Goal: Task Accomplishment & Management: Complete application form

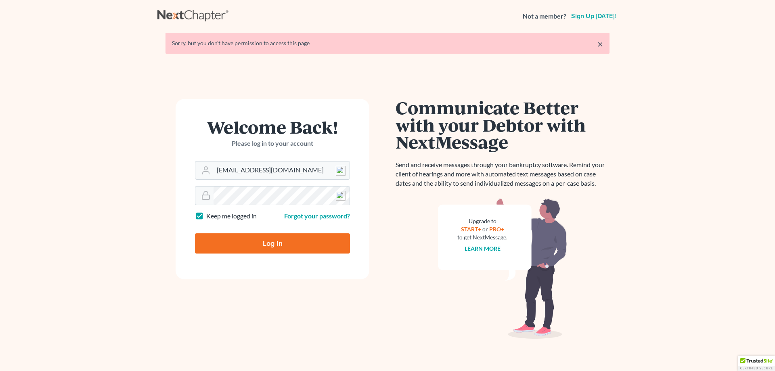
click at [267, 246] on input "Log In" at bounding box center [272, 243] width 155 height 20
type input "Thinking..."
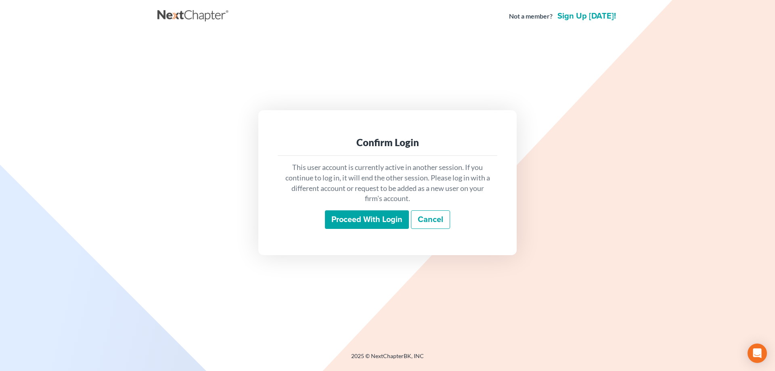
click at [384, 226] on input "Proceed with login" at bounding box center [367, 219] width 84 height 19
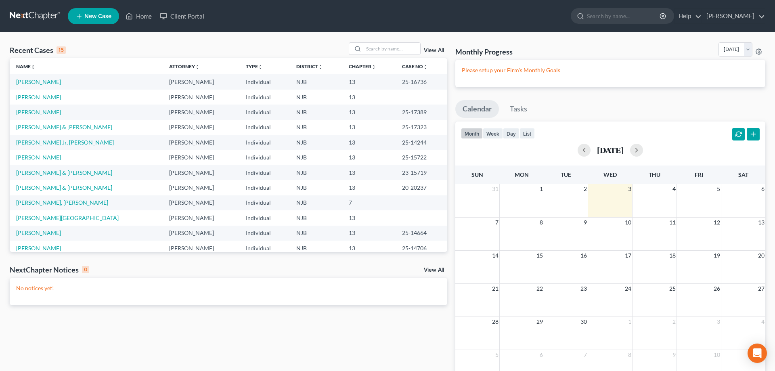
click at [42, 99] on link "Corey, Nikki" at bounding box center [38, 97] width 45 height 7
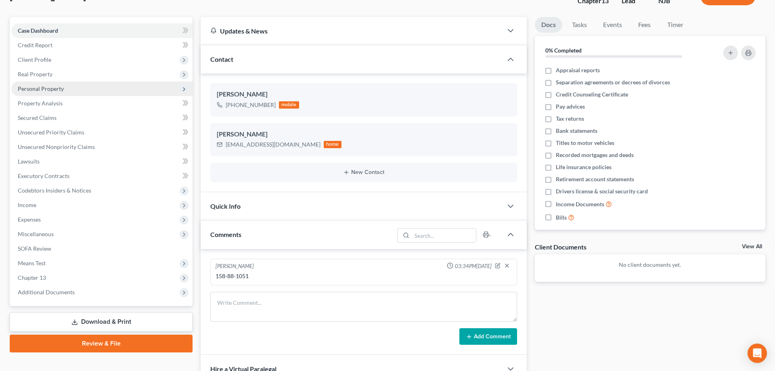
scroll to position [82, 0]
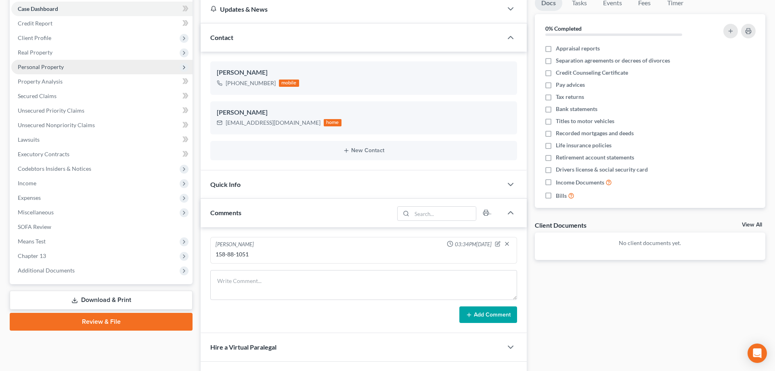
click at [45, 65] on span "Personal Property" at bounding box center [41, 66] width 46 height 7
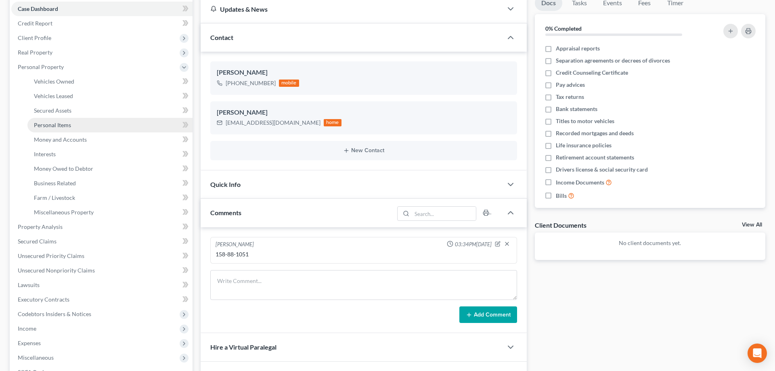
click at [55, 124] on span "Personal Items" at bounding box center [52, 124] width 37 height 7
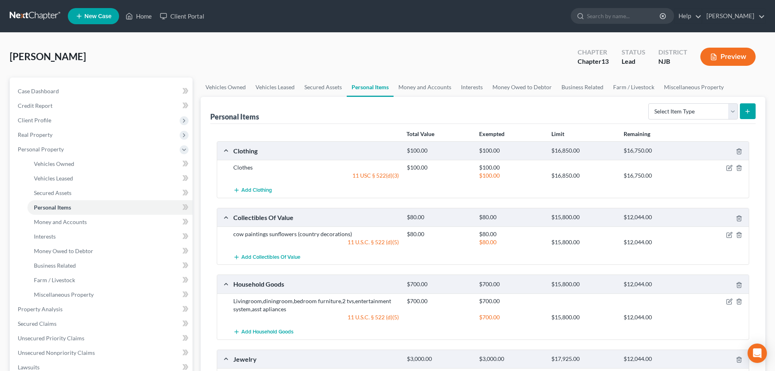
scroll to position [247, 0]
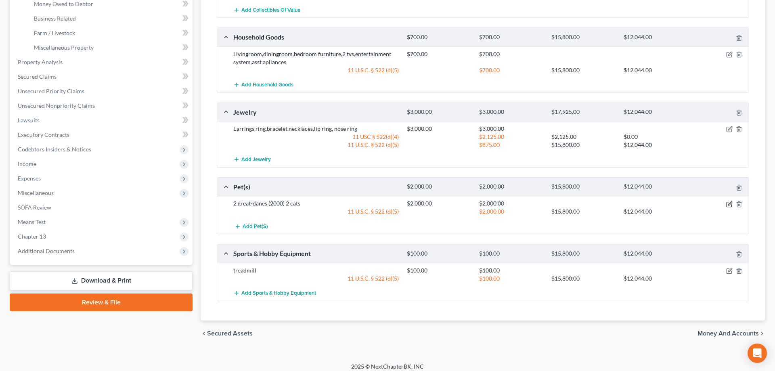
click at [729, 203] on icon "button" at bounding box center [729, 204] width 6 height 6
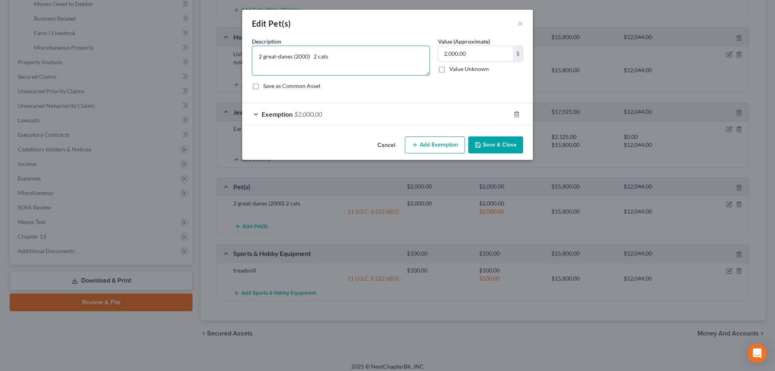
click at [310, 57] on textarea "2 great-danes (2000) 2 cats" at bounding box center [341, 61] width 178 height 30
type textarea "2 great-danes 2 cats"
click at [488, 142] on button "Save & Close" at bounding box center [495, 144] width 55 height 17
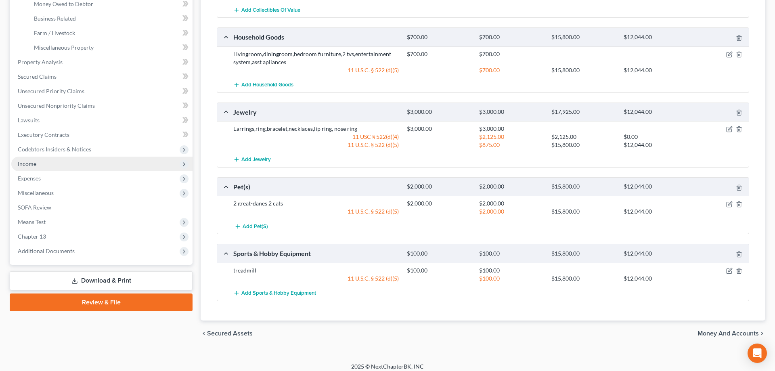
click at [40, 163] on span "Income" at bounding box center [101, 164] width 181 height 15
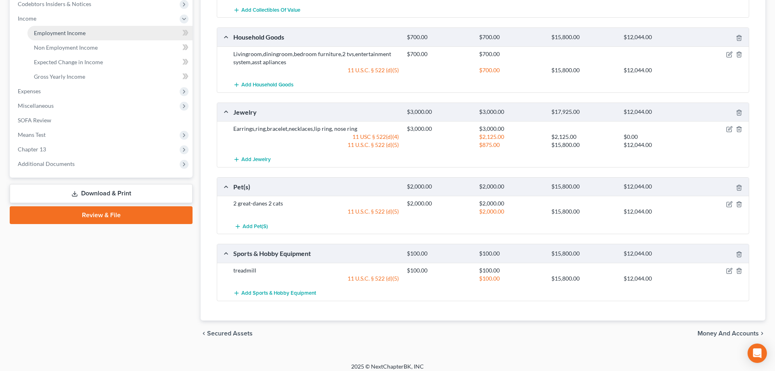
click at [63, 34] on span "Employment Income" at bounding box center [60, 32] width 52 height 7
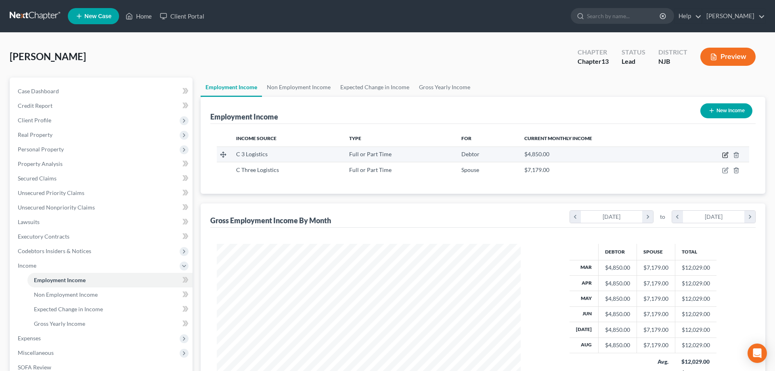
click at [723, 155] on icon "button" at bounding box center [725, 155] width 6 height 6
select select "0"
select select "33"
select select "0"
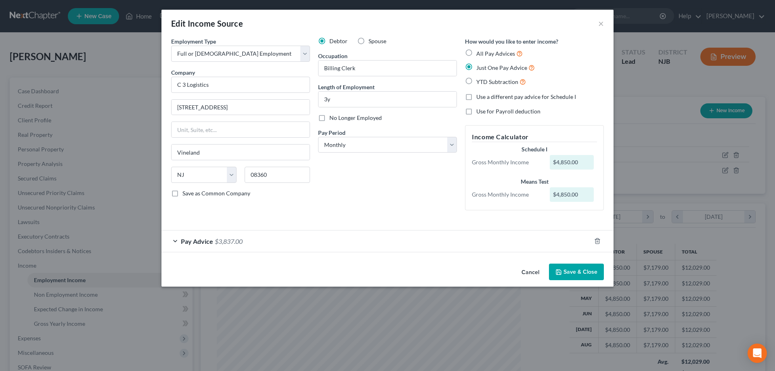
click at [571, 274] on button "Save & Close" at bounding box center [576, 272] width 55 height 17
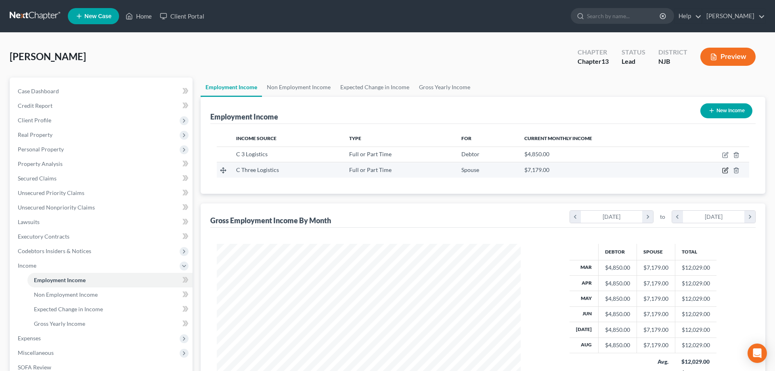
click at [724, 170] on icon "button" at bounding box center [725, 170] width 6 height 6
select select "0"
select select "33"
select select "0"
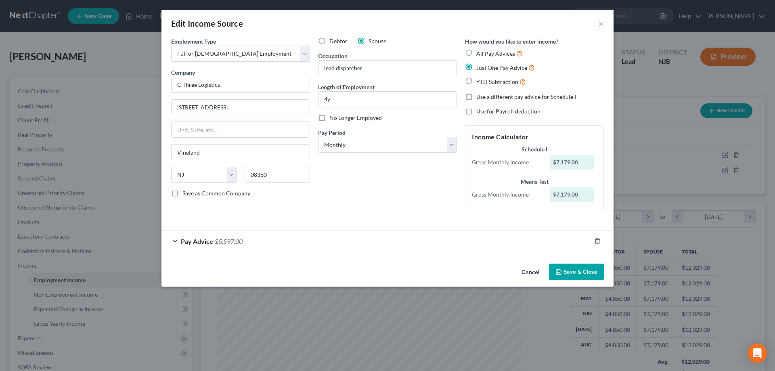
click at [570, 271] on button "Save & Close" at bounding box center [576, 272] width 55 height 17
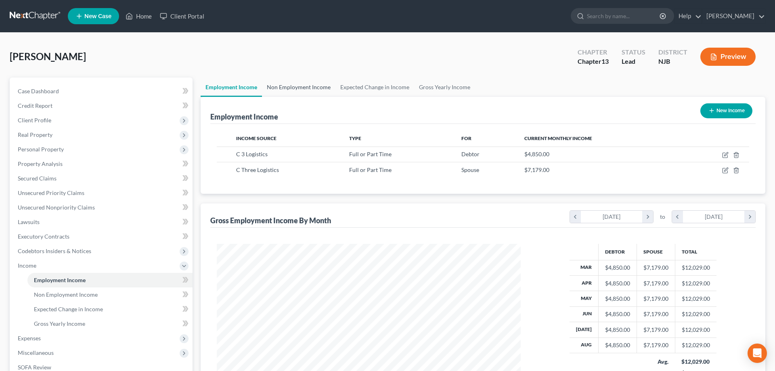
click at [295, 87] on link "Non Employment Income" at bounding box center [298, 86] width 73 height 19
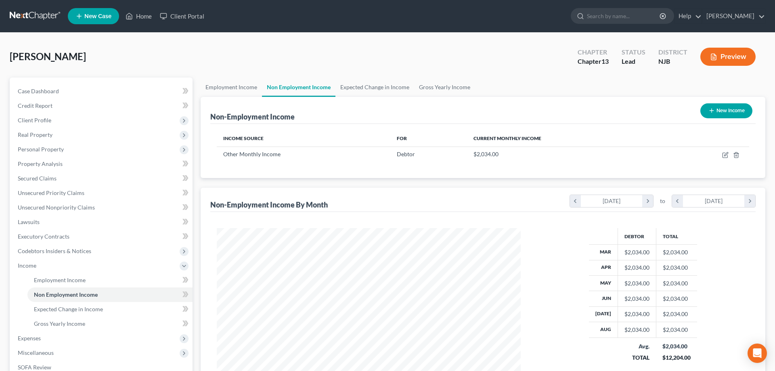
scroll to position [152, 320]
click at [725, 155] on icon "button" at bounding box center [726, 154] width 4 height 4
select select "13"
select select "0"
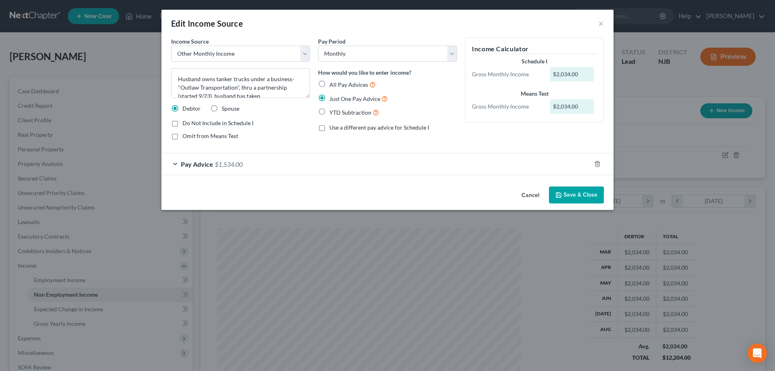
click at [222, 107] on label "Spouse" at bounding box center [231, 109] width 18 height 8
click at [225, 107] on input "Spouse" at bounding box center [227, 107] width 5 height 5
radio input "true"
click at [586, 197] on button "Save & Close" at bounding box center [576, 194] width 55 height 17
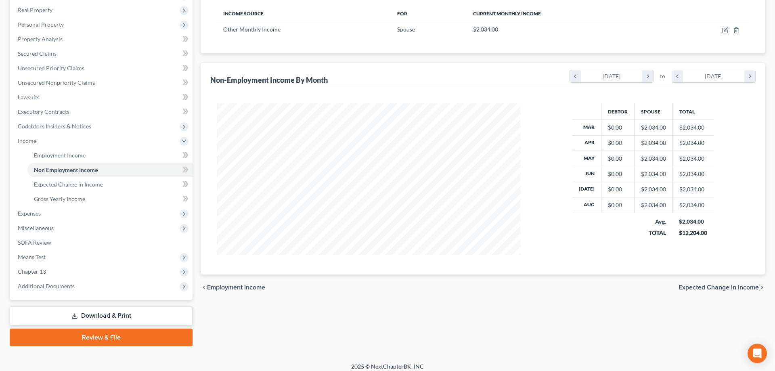
scroll to position [130, 0]
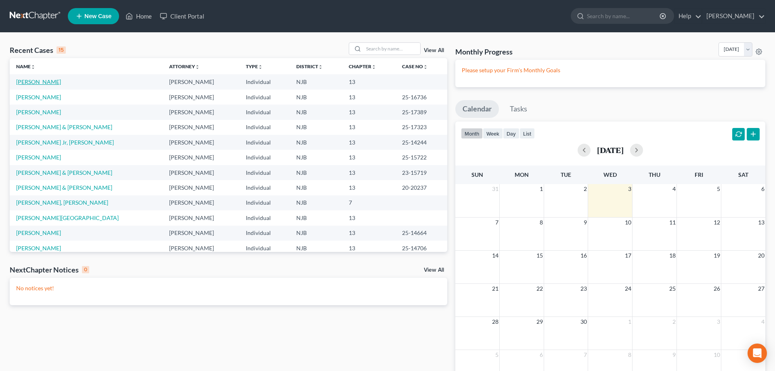
click at [36, 84] on link "Corey, Nikki" at bounding box center [38, 81] width 45 height 7
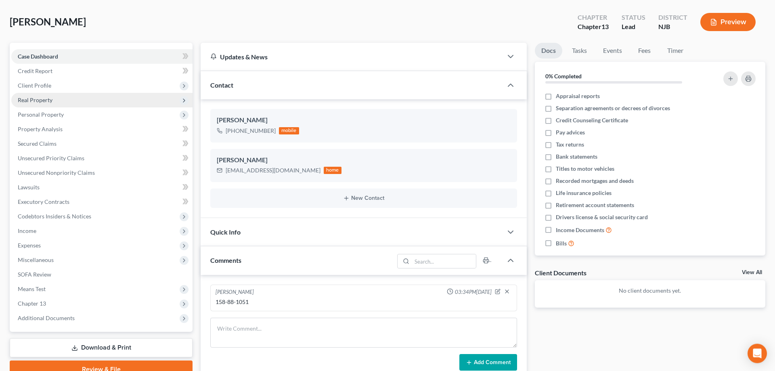
scroll to position [82, 0]
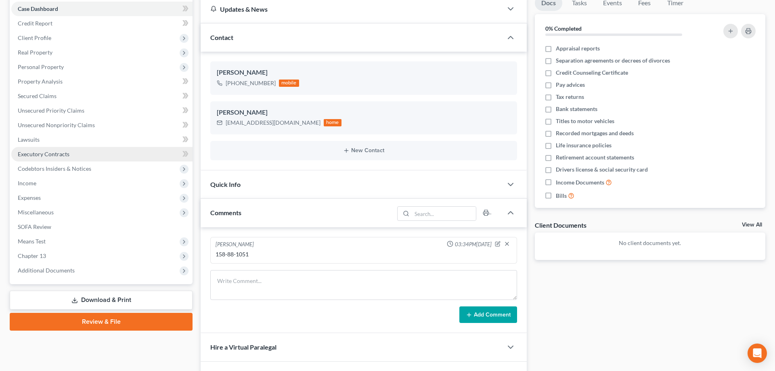
click at [37, 153] on span "Executory Contracts" at bounding box center [44, 154] width 52 height 7
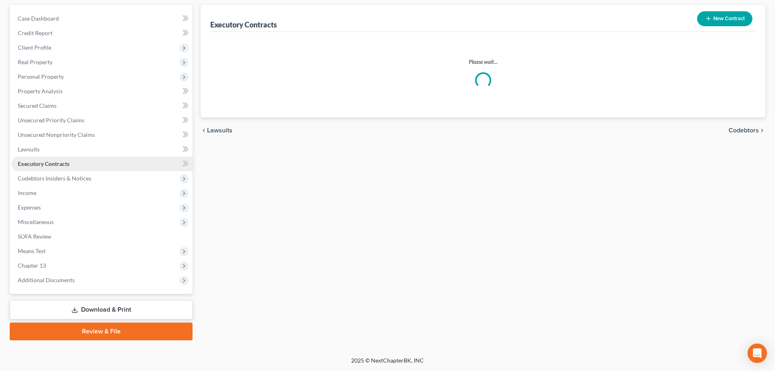
scroll to position [72, 0]
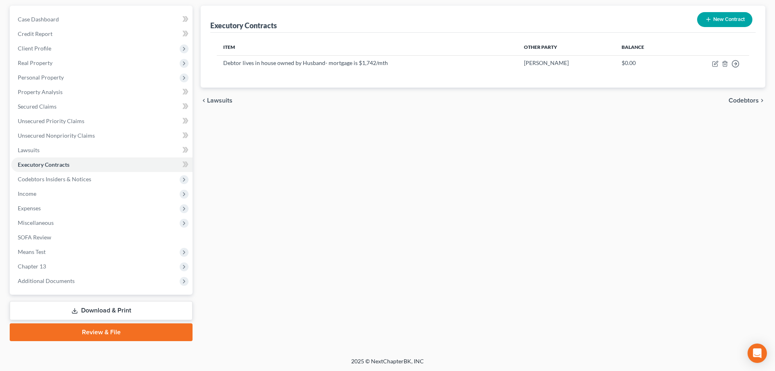
click at [706, 17] on icon "button" at bounding box center [708, 19] width 6 height 6
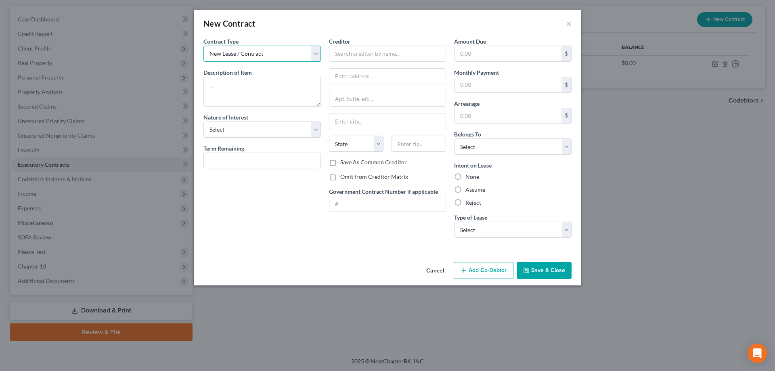
click at [203, 46] on select "New Lease / Contract New Timeshare" at bounding box center [261, 54] width 117 height 16
click option "New Lease / Contract" at bounding box center [0, 0] width 0 height 0
click at [347, 56] on input "text" at bounding box center [387, 54] width 117 height 16
type input "Ford Motor Credit"
click at [254, 87] on textarea at bounding box center [261, 92] width 117 height 30
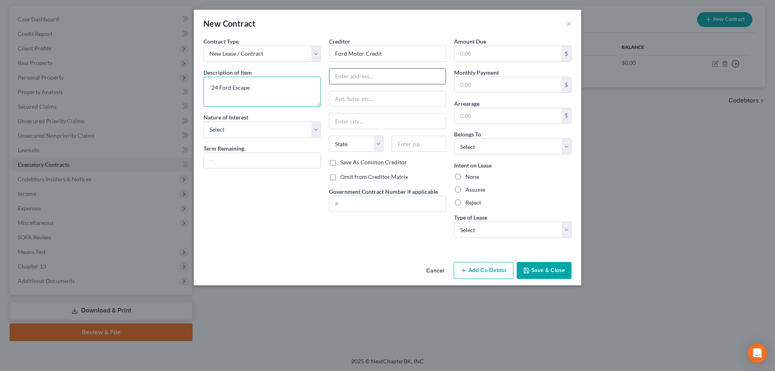
type textarea "'24 Ford Escape"
click at [341, 74] on input "text" at bounding box center [387, 76] width 117 height 15
type input "PO Box 650574"
click at [413, 143] on input "text" at bounding box center [419, 144] width 54 height 16
type input "75265"
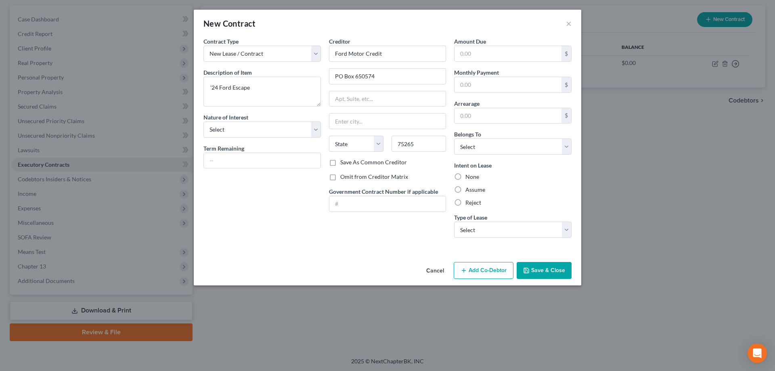
type input "Dallas"
select select "45"
click at [467, 90] on input "text" at bounding box center [507, 84] width 107 height 15
type input "651"
click at [454, 138] on select "Select Debtor 1 Only Debtor 2 Only Debtor 1 And Debtor 2 Only At Least One Of T…" at bounding box center [512, 146] width 117 height 16
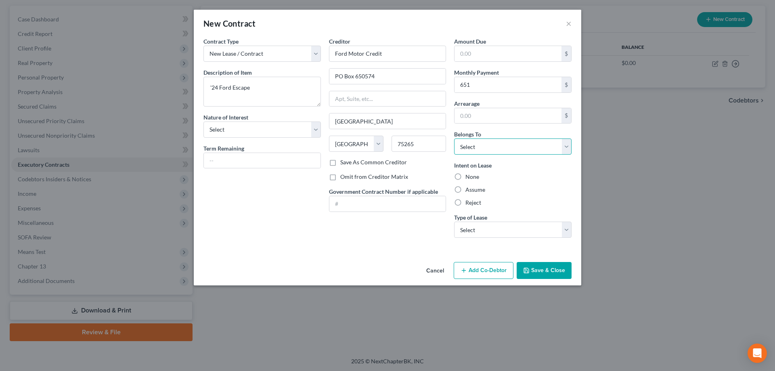
select select "2"
click option "Debtor 1 And Debtor 2 Only" at bounding box center [0, 0] width 0 height 0
click at [465, 190] on label "Assume" at bounding box center [475, 190] width 20 height 8
click at [469, 190] on input "Assume" at bounding box center [471, 188] width 5 height 5
radio input "true"
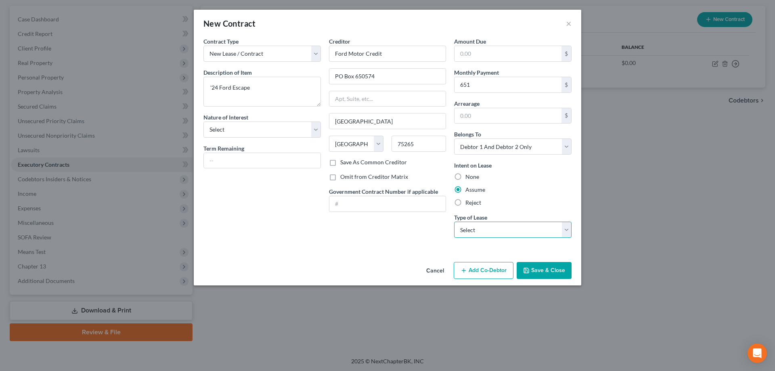
click at [454, 222] on select "Select Real Estate Car Other" at bounding box center [512, 230] width 117 height 16
select select "1"
click option "Car" at bounding box center [0, 0] width 0 height 0
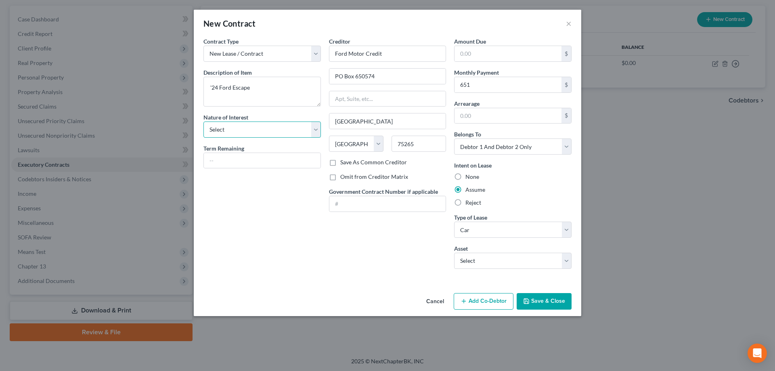
click at [203, 121] on select "Select Purchaser Agent Lessor Lessee" at bounding box center [261, 129] width 117 height 16
select select "3"
click option "Lessee" at bounding box center [0, 0] width 0 height 0
click at [484, 301] on button "Add Co-Debtor" at bounding box center [484, 301] width 60 height 17
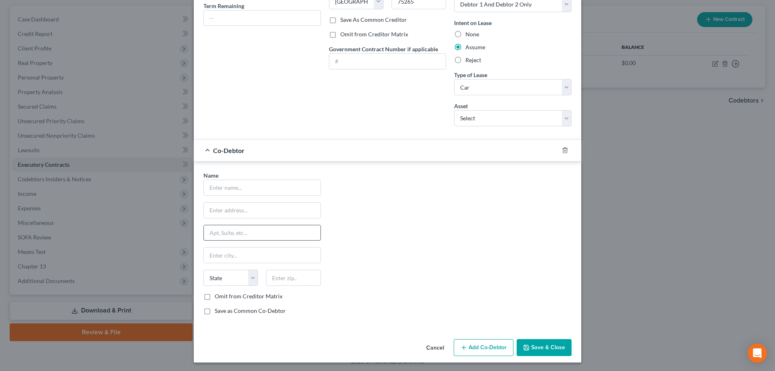
scroll to position [144, 0]
click at [214, 188] on input "text" at bounding box center [262, 186] width 117 height 15
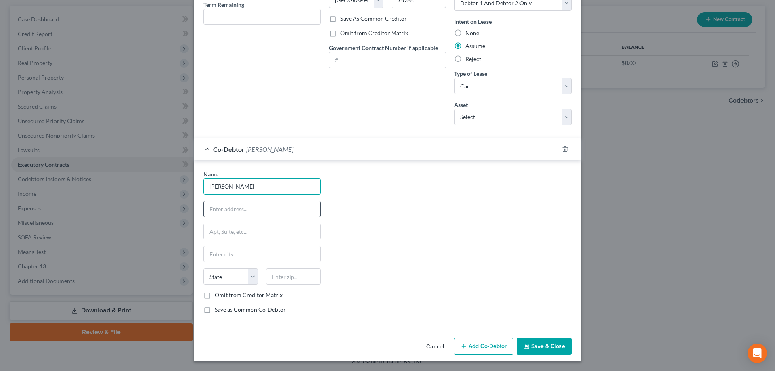
type input "Steven Corley"
click at [209, 210] on input "text" at bounding box center [262, 208] width 117 height 15
type input "14 N Park Dr"
click at [296, 281] on input "text" at bounding box center [293, 276] width 54 height 16
type input "08302"
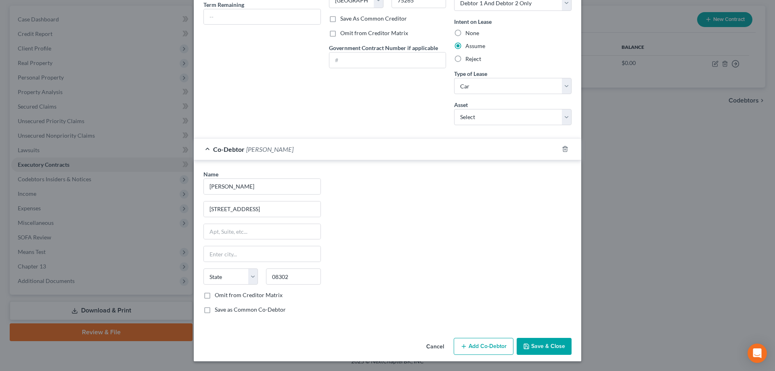
click at [538, 344] on button "Save & Close" at bounding box center [544, 346] width 55 height 17
type input "Bridgeton"
select select "33"
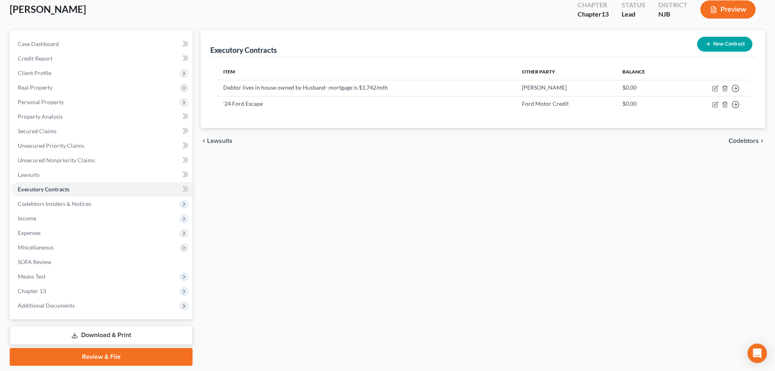
scroll to position [72, 0]
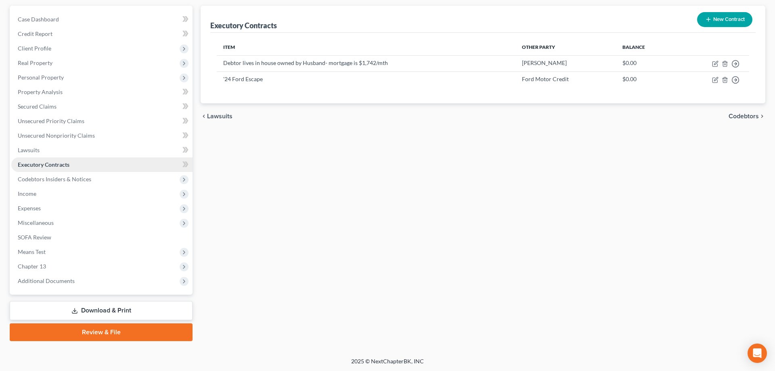
click at [53, 165] on span "Executory Contracts" at bounding box center [44, 164] width 52 height 7
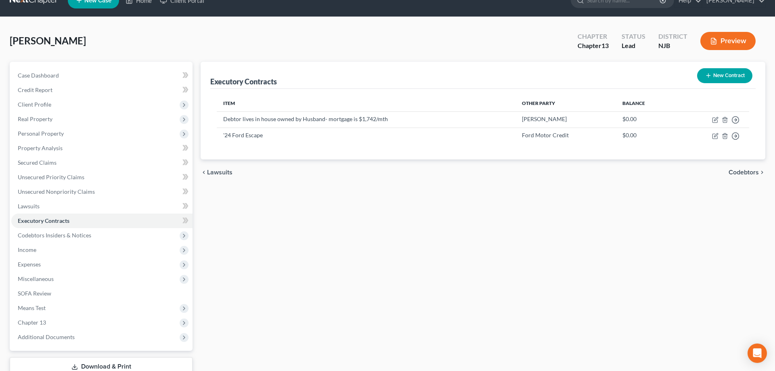
scroll to position [0, 0]
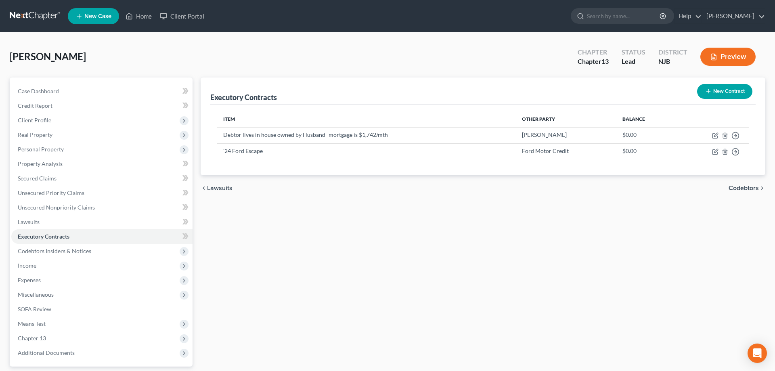
click at [724, 50] on button "Preview" at bounding box center [727, 57] width 55 height 18
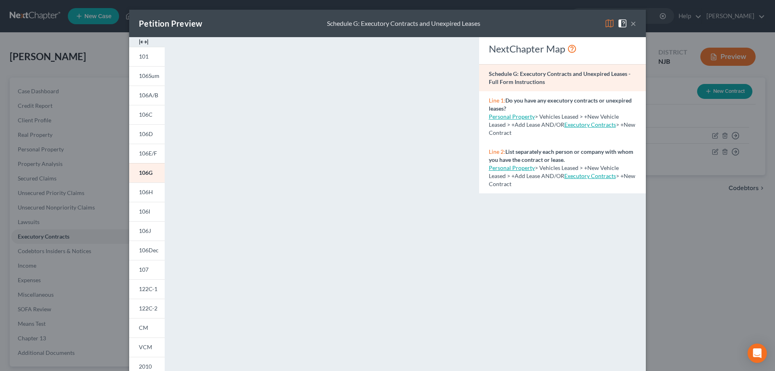
click at [634, 25] on button "×" at bounding box center [633, 24] width 6 height 10
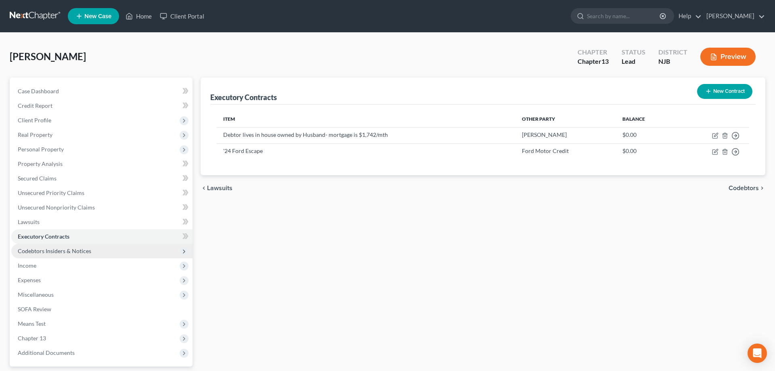
click at [44, 249] on span "Codebtors Insiders & Notices" at bounding box center [54, 250] width 73 height 7
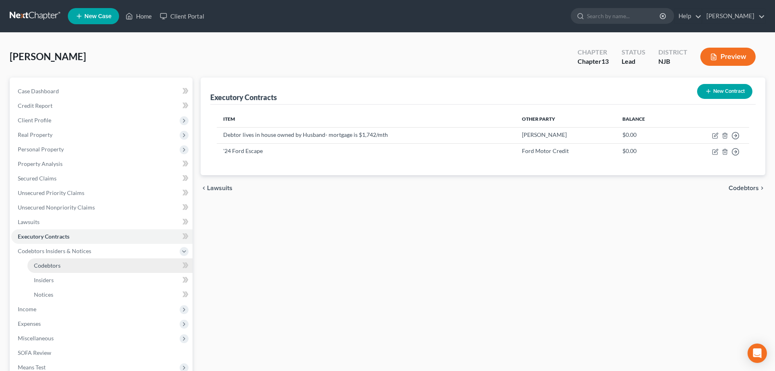
click at [53, 266] on span "Codebtors" at bounding box center [47, 265] width 27 height 7
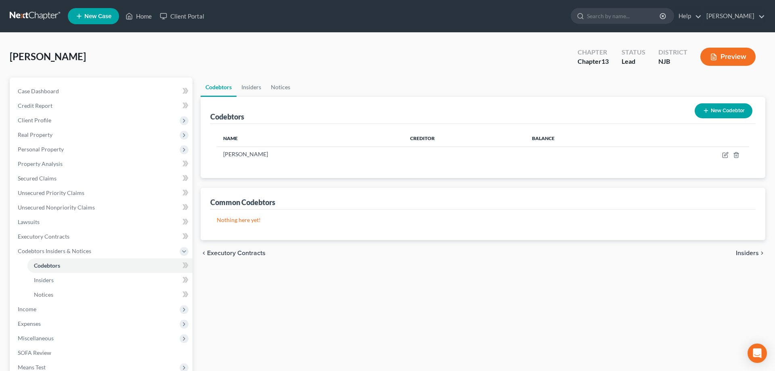
click at [726, 60] on button "Preview" at bounding box center [727, 57] width 55 height 18
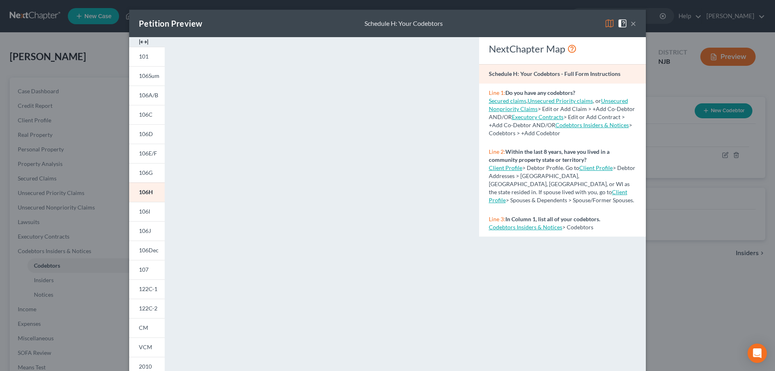
click at [635, 24] on button "×" at bounding box center [633, 24] width 6 height 10
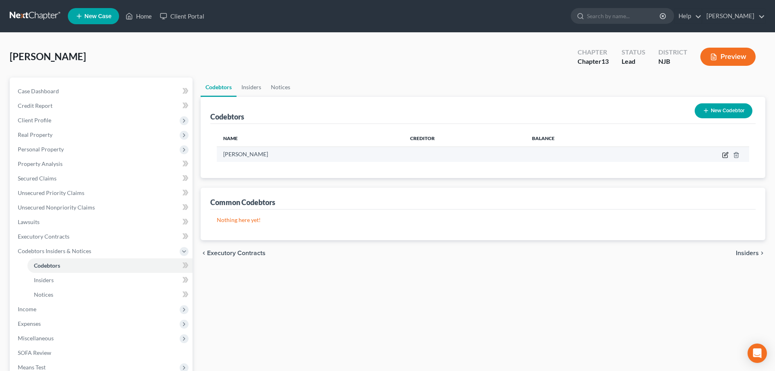
click at [726, 156] on icon "button" at bounding box center [725, 155] width 6 height 6
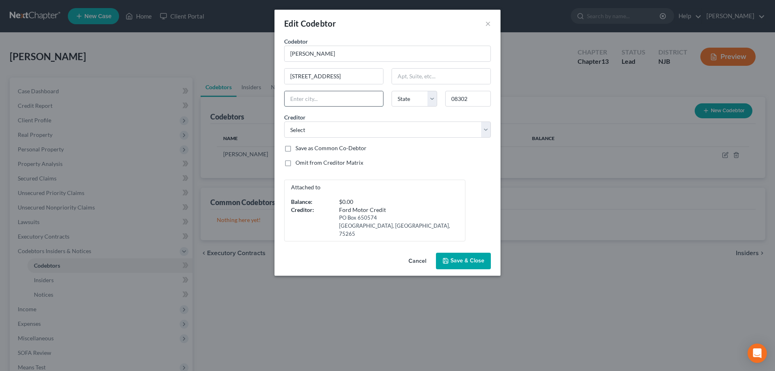
click at [334, 98] on input "text" at bounding box center [334, 98] width 98 height 15
type input "Bridgeton"
click at [392, 91] on select "State AL AK AR AZ CA CO CT DE DC FL GA GU HI ID IL IN IA KS KY LA ME MD MA MI M…" at bounding box center [415, 99] width 46 height 16
select select "33"
click option "NJ" at bounding box center [0, 0] width 0 height 0
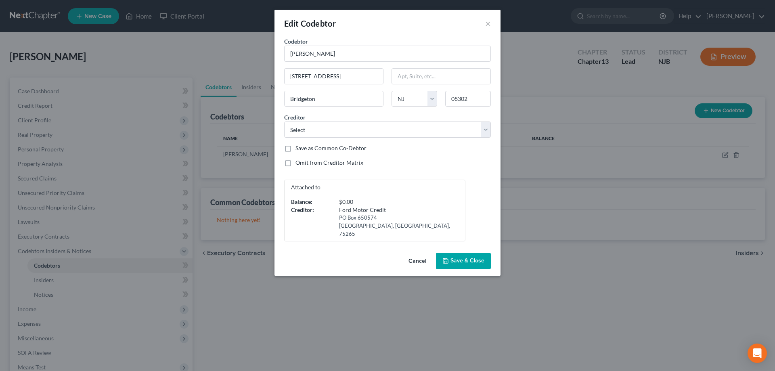
click at [469, 258] on span "Save & Close" at bounding box center [467, 261] width 34 height 7
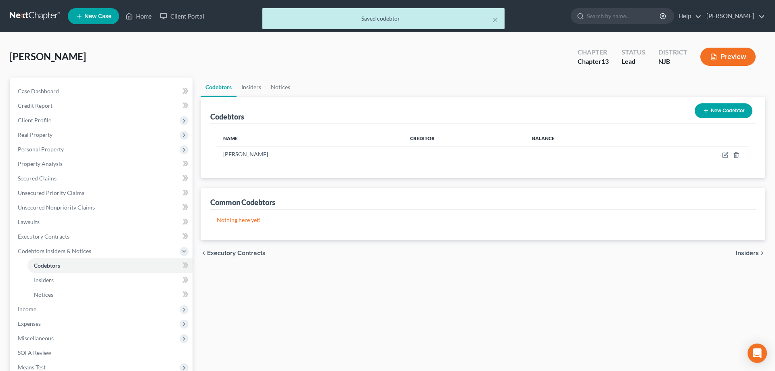
click at [723, 53] on button "Preview" at bounding box center [727, 57] width 55 height 18
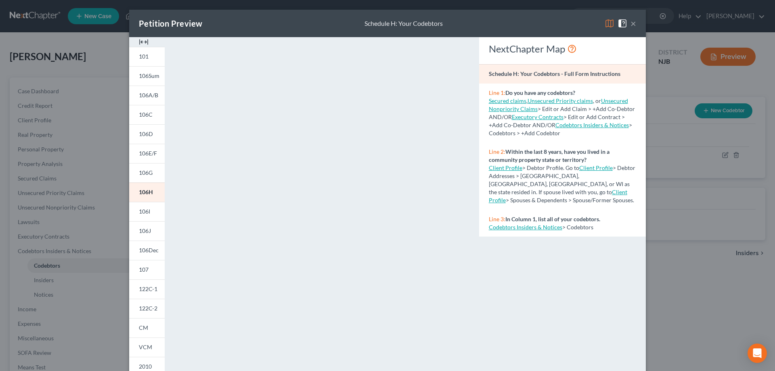
click at [632, 24] on button "×" at bounding box center [633, 24] width 6 height 10
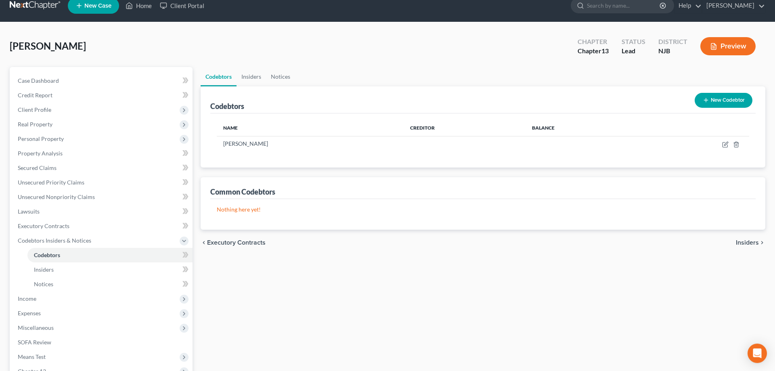
scroll to position [115, 0]
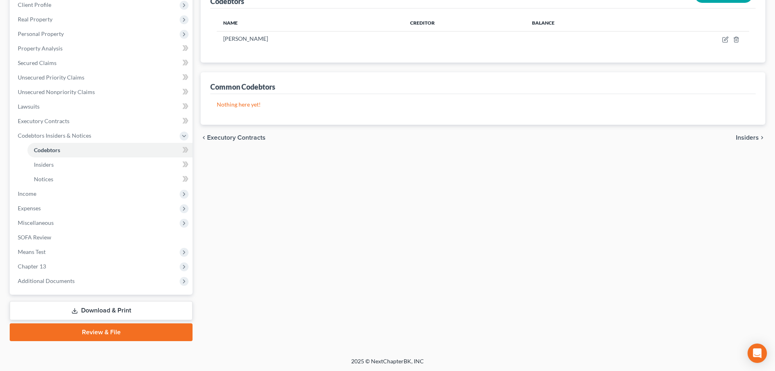
click at [101, 333] on link "Review & File" at bounding box center [101, 332] width 183 height 18
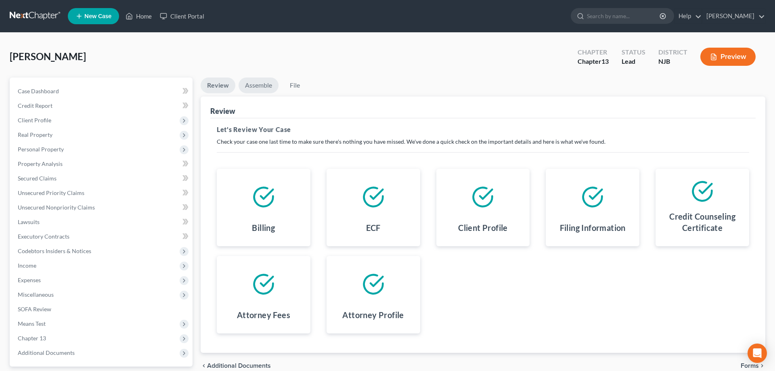
click at [258, 84] on link "Assemble" at bounding box center [259, 85] width 40 height 16
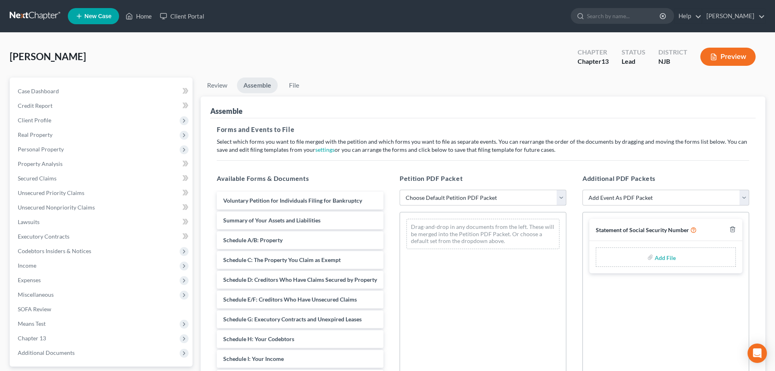
click at [400, 190] on select "Choose Default Petition PDF Packet Complete Bankruptcy Petition (all forms and …" at bounding box center [483, 198] width 167 height 16
select select "0"
click option "Complete Bankruptcy Petition (all forms and schedules)" at bounding box center [0, 0] width 0 height 0
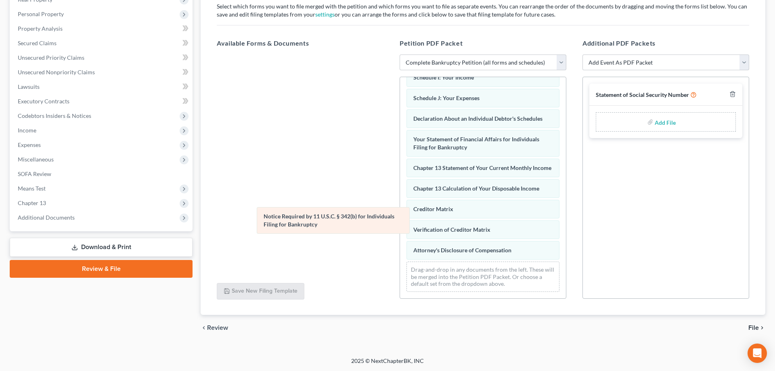
scroll to position [188, 0]
drag, startPoint x: 430, startPoint y: 228, endPoint x: 237, endPoint y: 223, distance: 193.0
click at [400, 223] on div "Notice Required by 11 U.S.C. § 342(b) for Individuals Filing for Bankruptcy Vol…" at bounding box center [483, 93] width 166 height 409
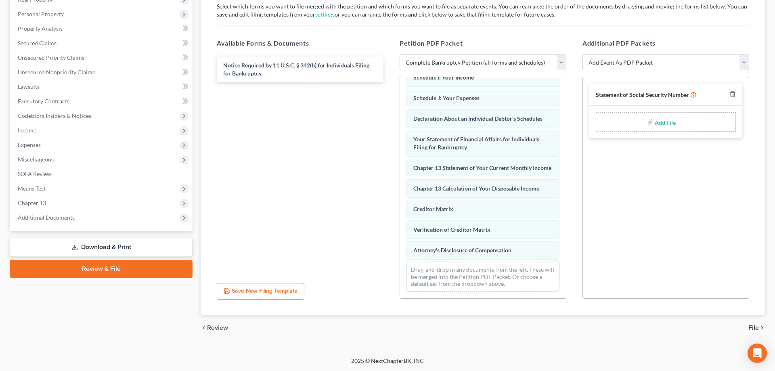
scroll to position [0, 0]
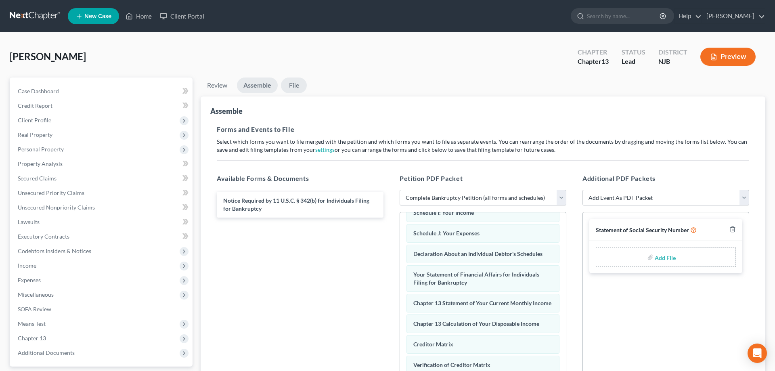
click at [295, 86] on link "File" at bounding box center [294, 85] width 26 height 16
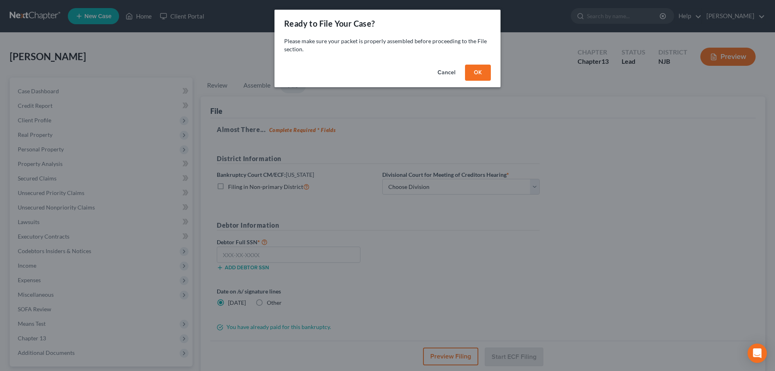
click at [477, 69] on button "OK" at bounding box center [478, 73] width 26 height 16
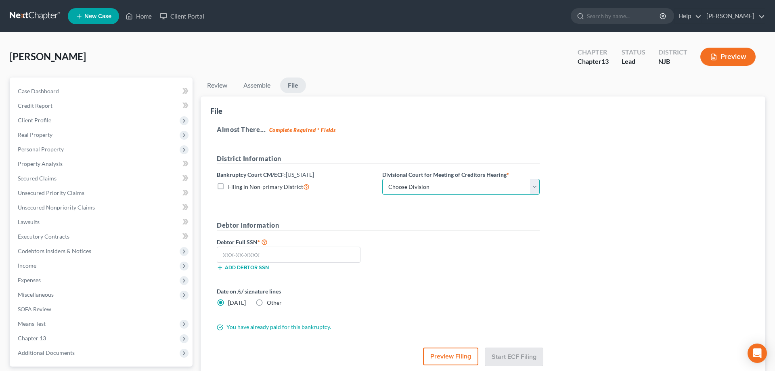
click at [382, 179] on select "Choose Division Camden Camden/Trenton Newark Trenton" at bounding box center [460, 187] width 157 height 16
click option "Camden/Trenton" at bounding box center [0, 0] width 0 height 0
select select "1"
click at [291, 256] on input "text" at bounding box center [289, 255] width 144 height 16
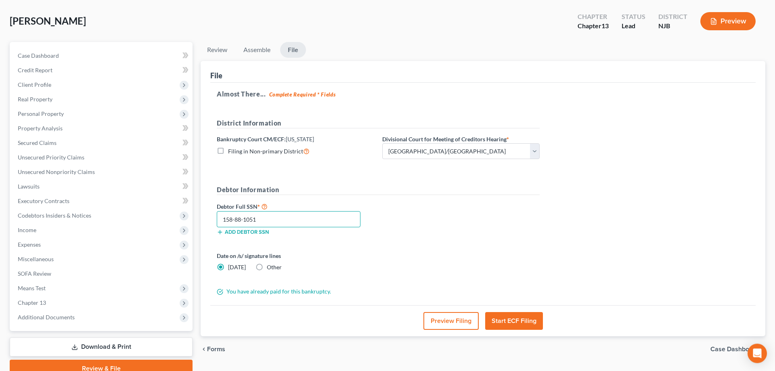
scroll to position [72, 0]
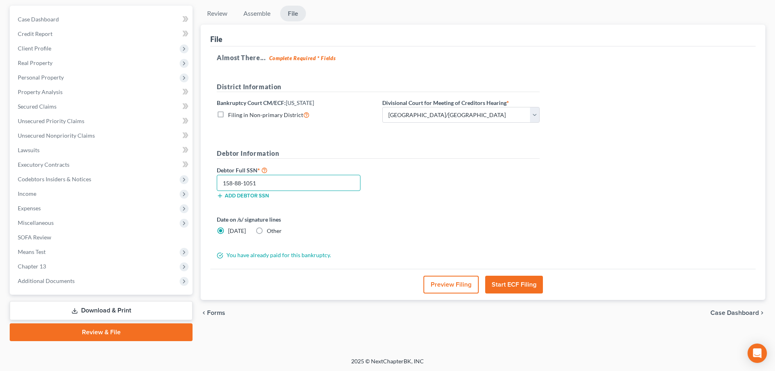
type input "158-88-1051"
click at [502, 286] on button "Start ECF Filing" at bounding box center [514, 285] width 58 height 18
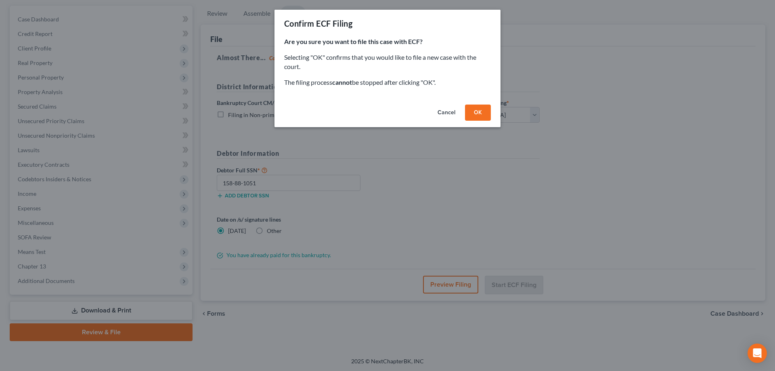
click at [473, 117] on button "OK" at bounding box center [478, 113] width 26 height 16
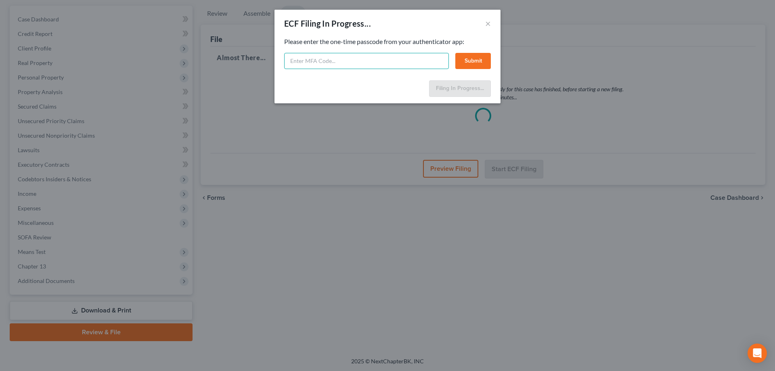
click at [356, 66] on input "text" at bounding box center [366, 61] width 165 height 16
type input "591419"
click at [476, 58] on button "Submit" at bounding box center [473, 61] width 36 height 16
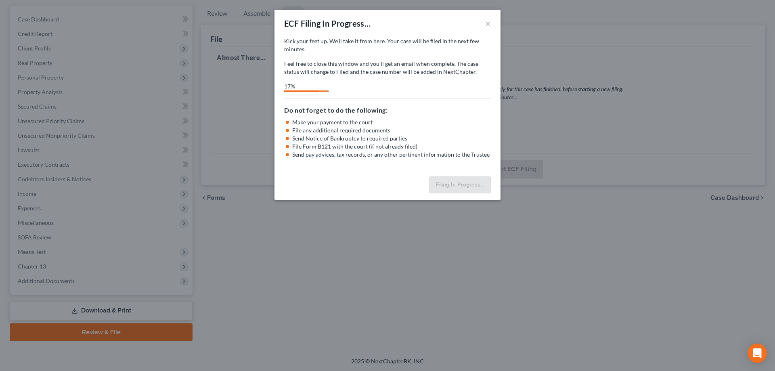
select select "1"
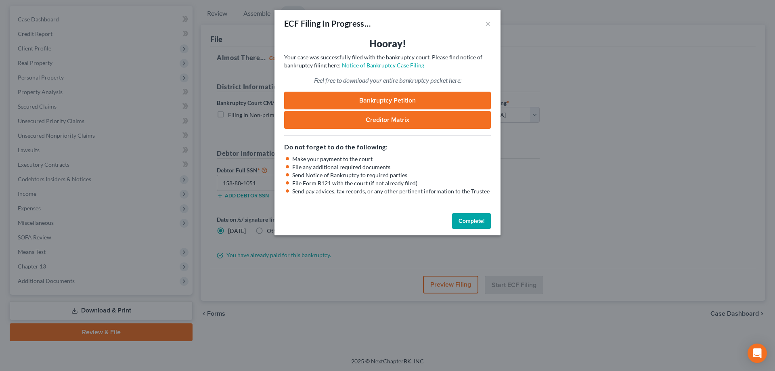
click at [410, 102] on link "Bankruptcy Petition" at bounding box center [387, 101] width 207 height 18
